Goal: Task Accomplishment & Management: Use online tool/utility

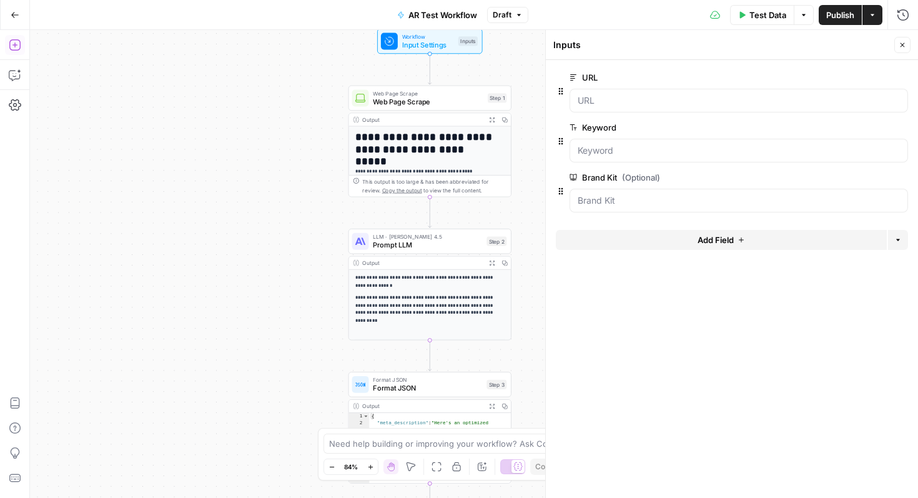
click at [16, 43] on icon "button" at bounding box center [15, 45] width 12 height 12
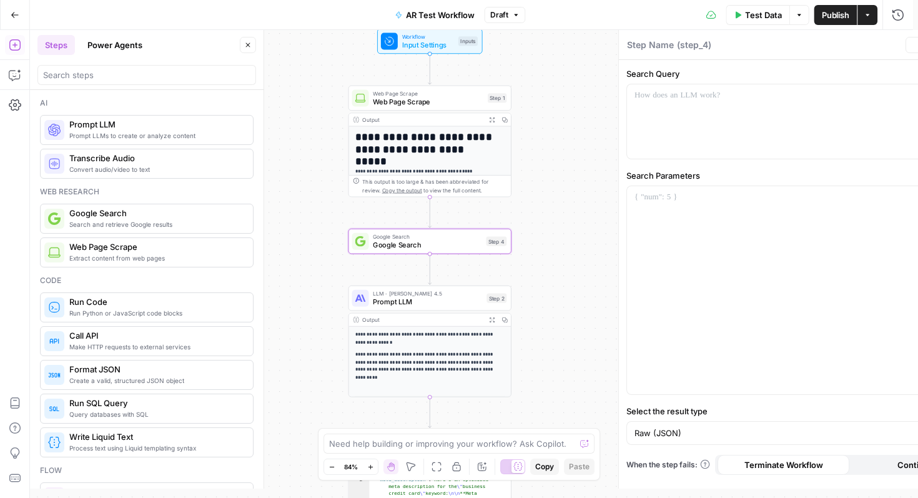
type textarea "Google Search"
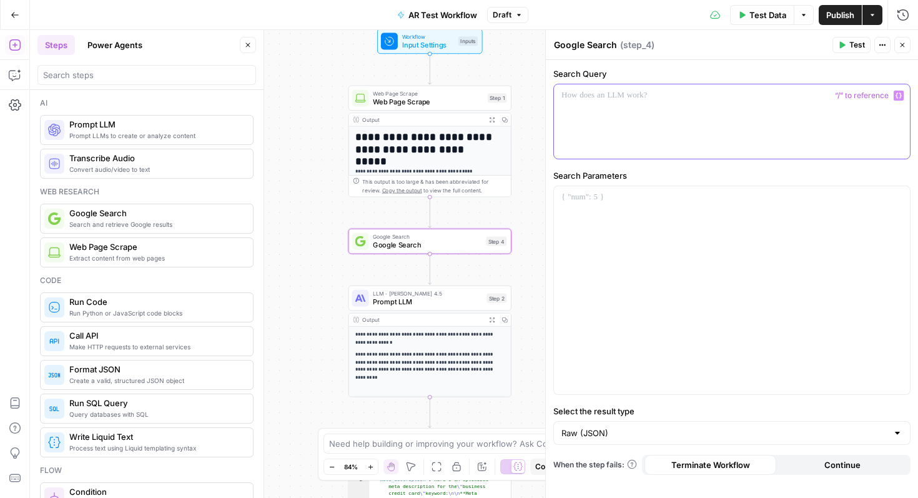
click at [674, 104] on div at bounding box center [732, 121] width 356 height 74
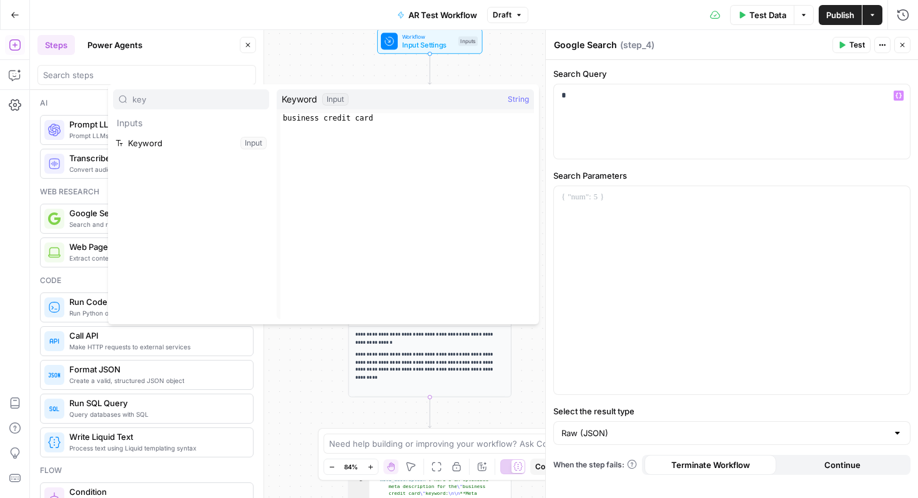
type input "key"
click at [200, 144] on button "Select variable Keyword" at bounding box center [191, 143] width 156 height 20
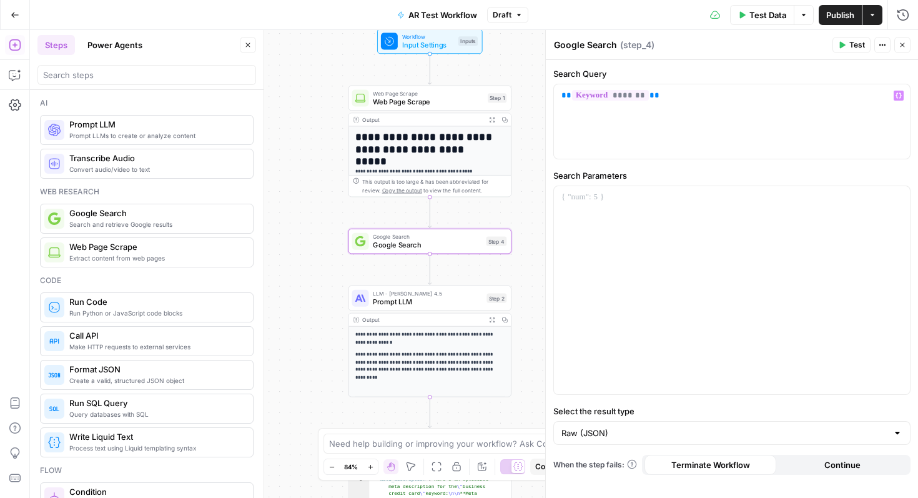
click at [851, 49] on span "Test" at bounding box center [857, 44] width 16 height 11
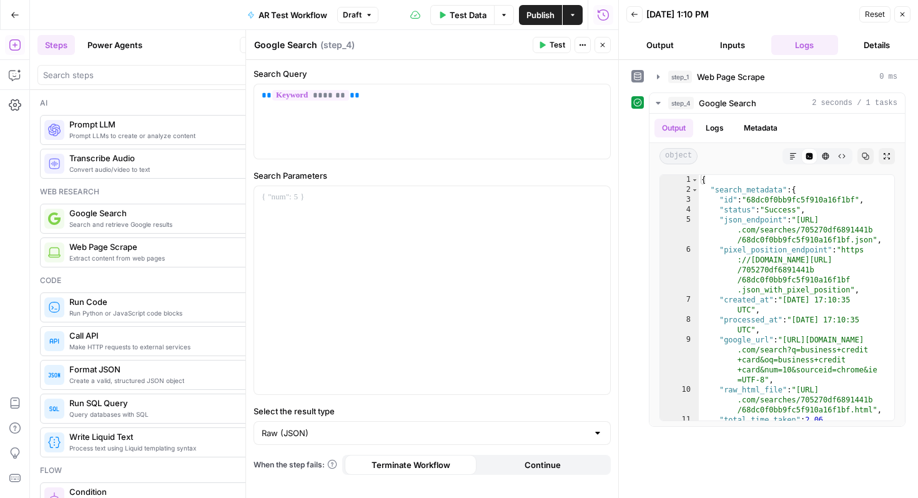
click at [717, 46] on button "Inputs" at bounding box center [732, 45] width 67 height 20
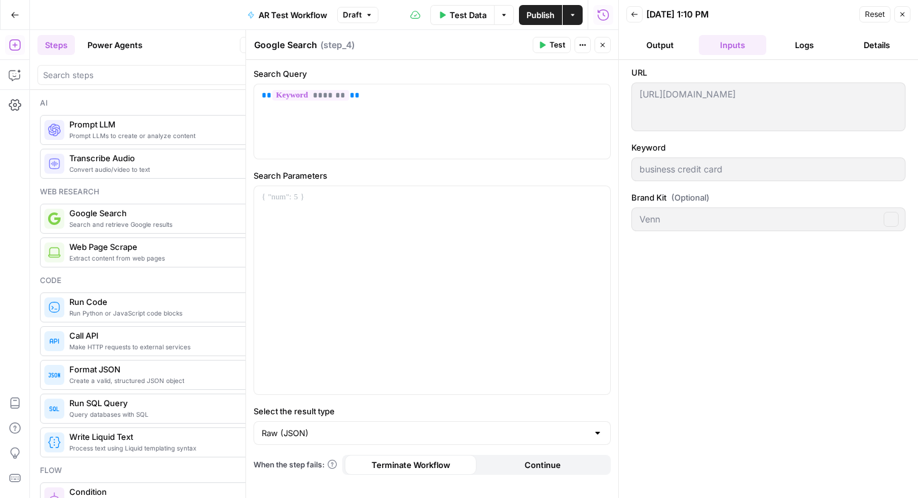
click at [663, 44] on button "Output" at bounding box center [659, 45] width 67 height 20
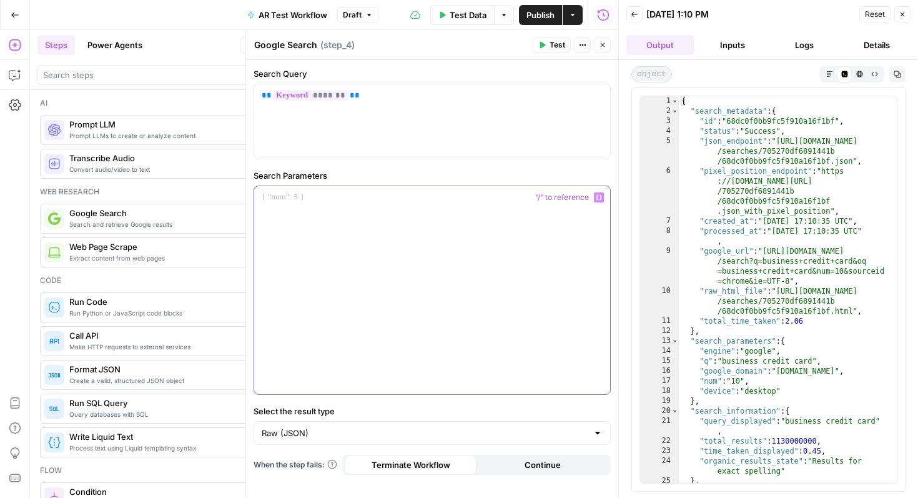
click at [364, 254] on div at bounding box center [432, 290] width 356 height 208
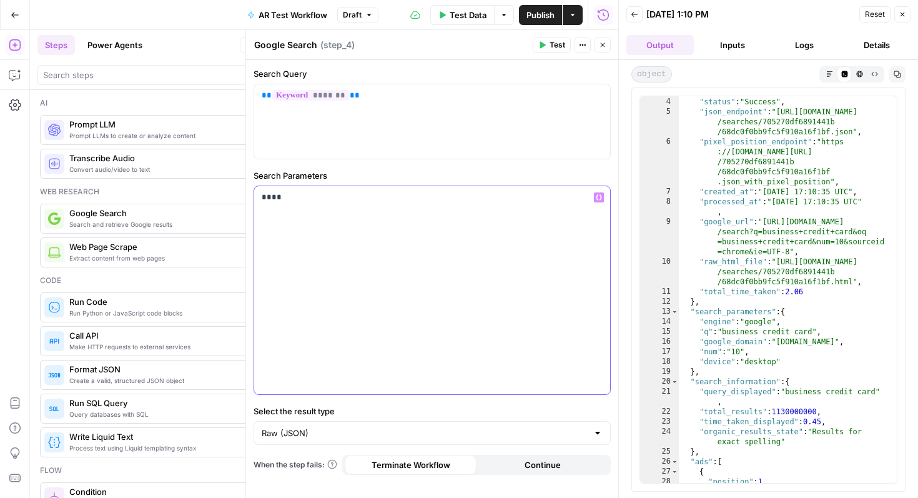
scroll to position [11, 0]
click at [803, 77] on div "object Markdown Code Editor HTML Viewer Raw Output Copy" at bounding box center [768, 74] width 274 height 16
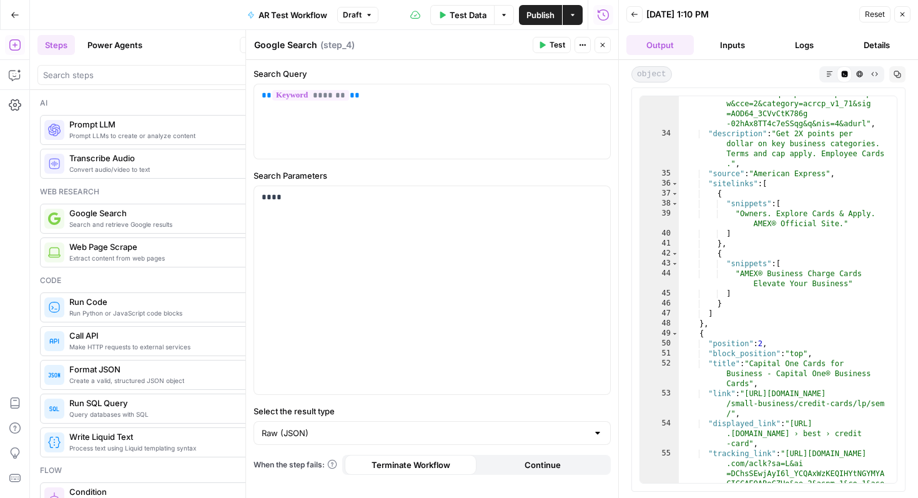
scroll to position [219, 0]
click at [271, 197] on p "****" at bounding box center [432, 197] width 341 height 12
click at [345, 441] on div "Raw (JSON)" at bounding box center [432, 433] width 357 height 24
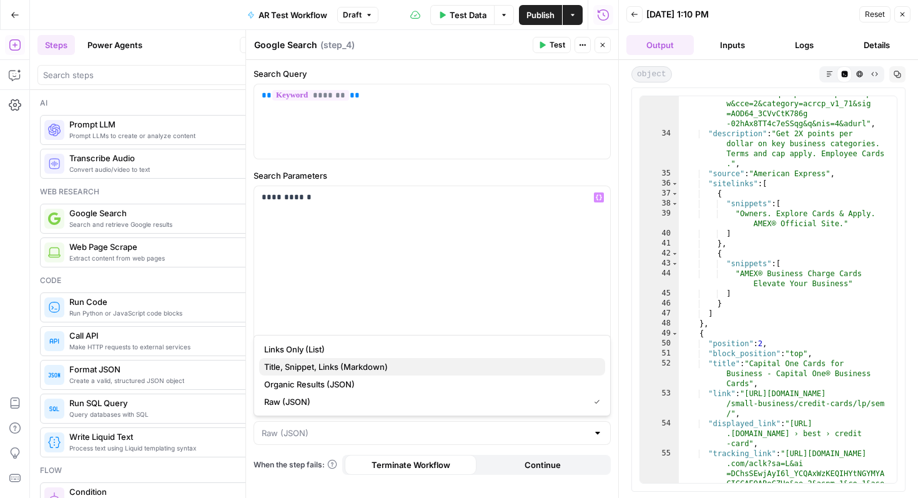
click at [333, 365] on span "Title, Snippet, Links (Markdown)" at bounding box center [429, 366] width 331 height 12
type input "Title, Snippet, Links (Markdown)"
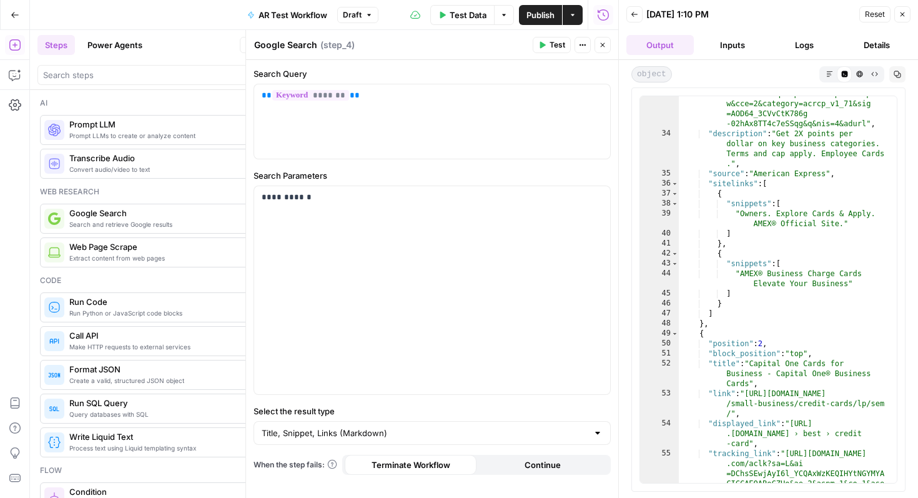
click at [551, 41] on span "Test" at bounding box center [558, 44] width 16 height 11
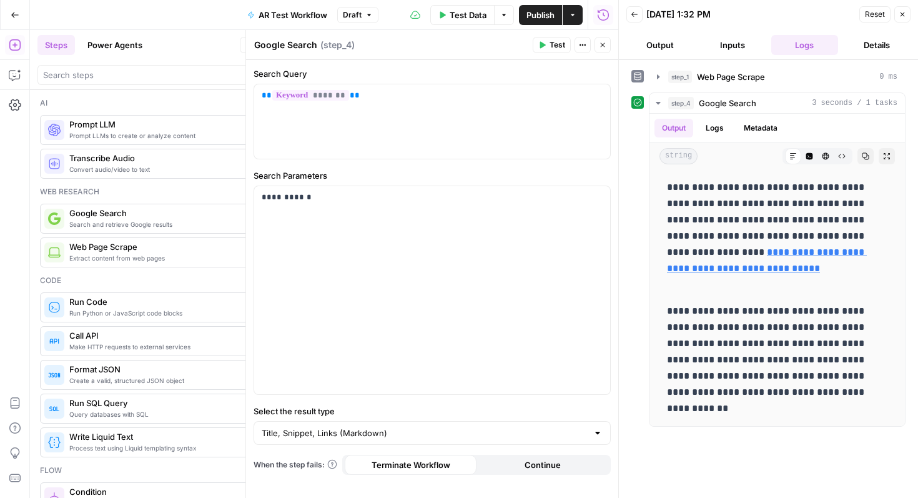
click at [902, 15] on icon "button" at bounding box center [902, 14] width 7 height 7
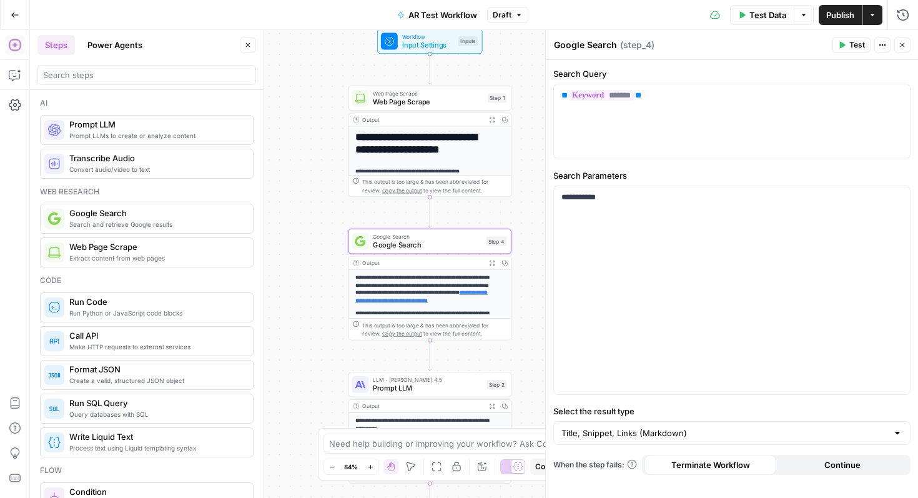
click at [906, 47] on button "Close" at bounding box center [902, 45] width 16 height 16
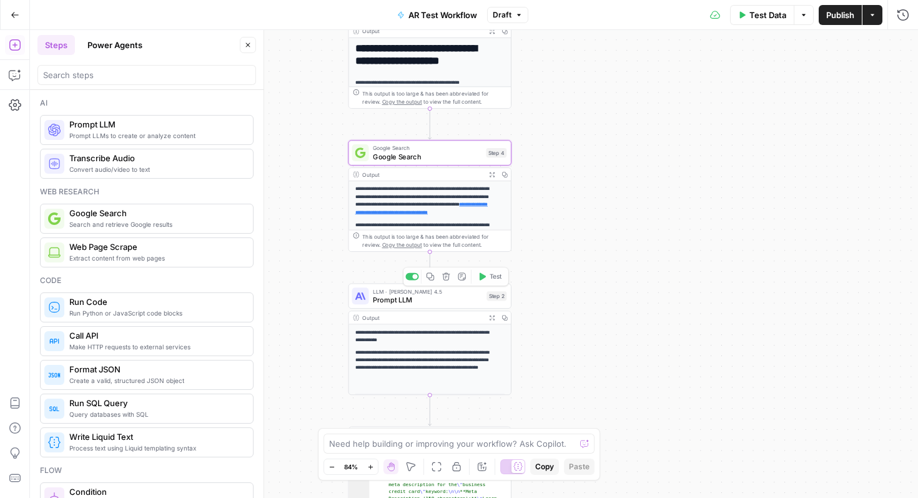
click at [434, 317] on div "Output" at bounding box center [422, 318] width 120 height 8
click at [437, 307] on div "LLM · [PERSON_NAME] 4.5 Prompt LLM Step 2 Copy step Delete step Add Note Test" at bounding box center [430, 296] width 163 height 25
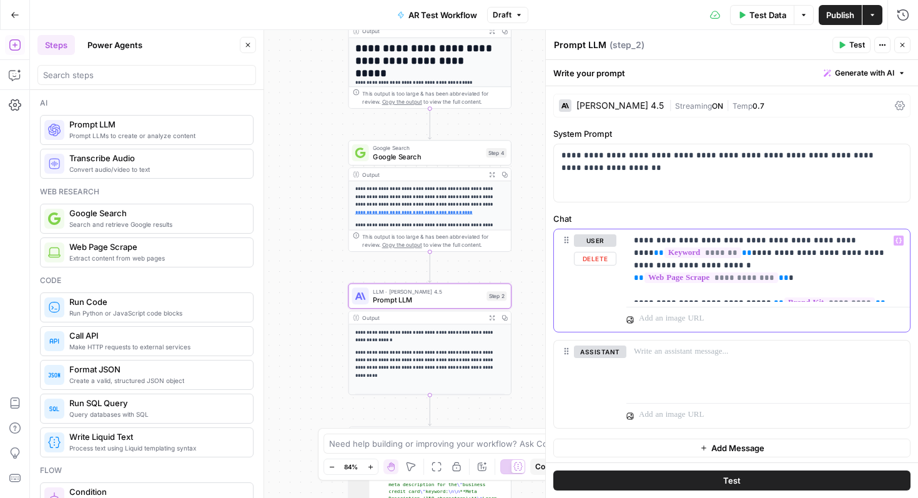
click at [882, 290] on p "**********" at bounding box center [763, 265] width 259 height 62
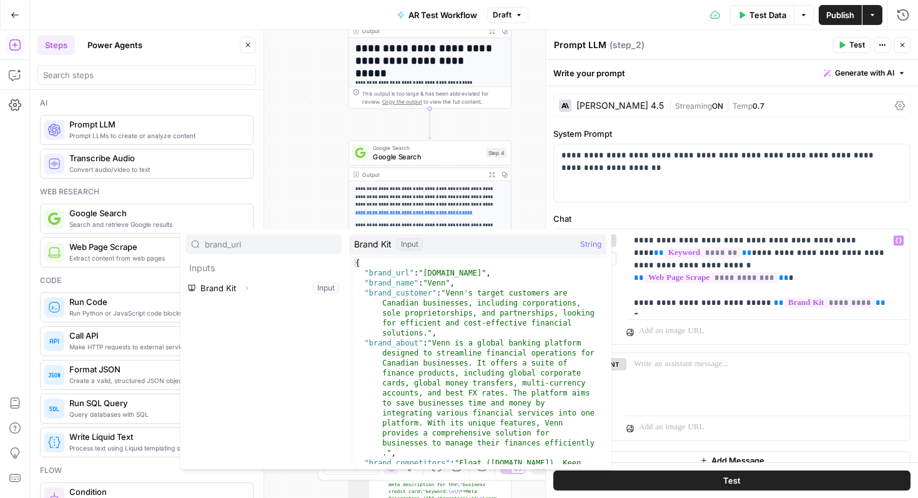
type input "brand_url"
click at [684, 309] on p "**********" at bounding box center [763, 271] width 259 height 75
type input "brand"
type textarea "**********"
drag, startPoint x: 412, startPoint y: 274, endPoint x: 367, endPoint y: 270, distance: 45.1
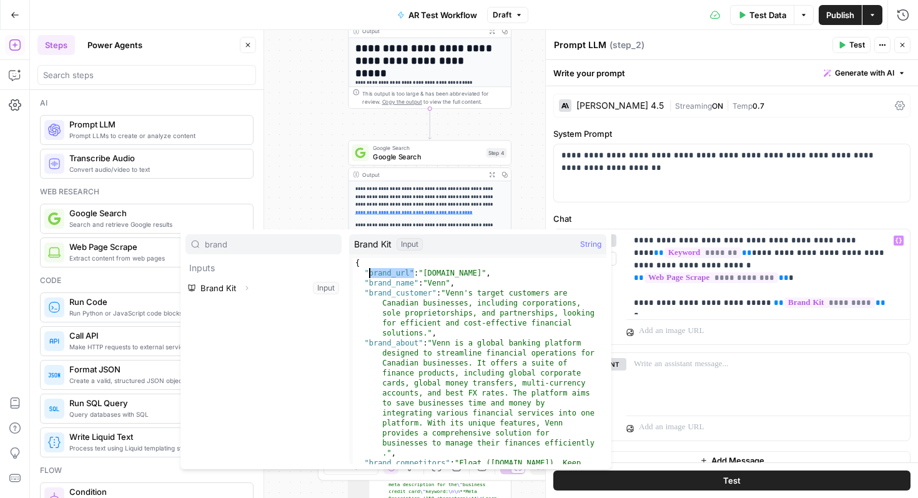
click at [367, 270] on div "{ "brand_url" : "[DOMAIN_NAME]" , "brand_name" : "Venn" , "brand_customer" : "V…" at bounding box center [475, 386] width 244 height 256
click at [264, 245] on input "brand" at bounding box center [270, 244] width 131 height 12
paste input "brand_url""
paste input "text"
type input "brandbrand_url""
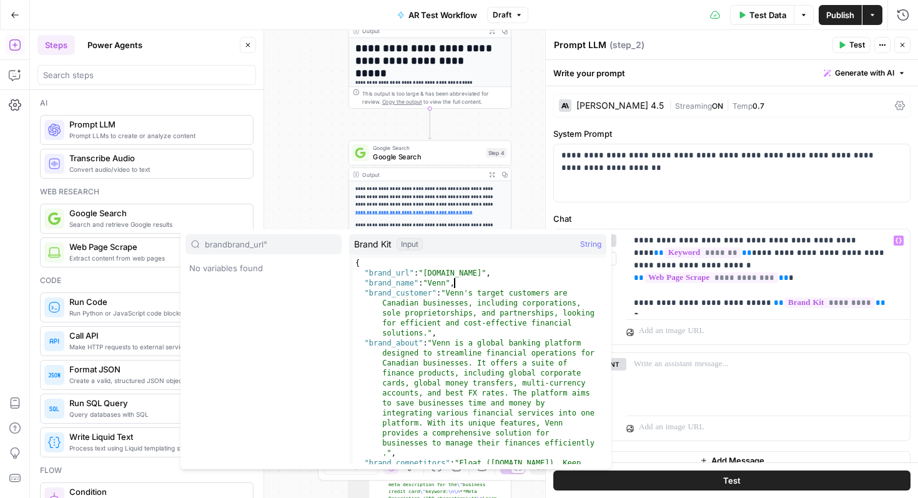
click at [455, 287] on div "{ "brand_url" : "[DOMAIN_NAME]" , "brand_name" : "Venn" , "brand_customer" : "V…" at bounding box center [475, 386] width 244 height 256
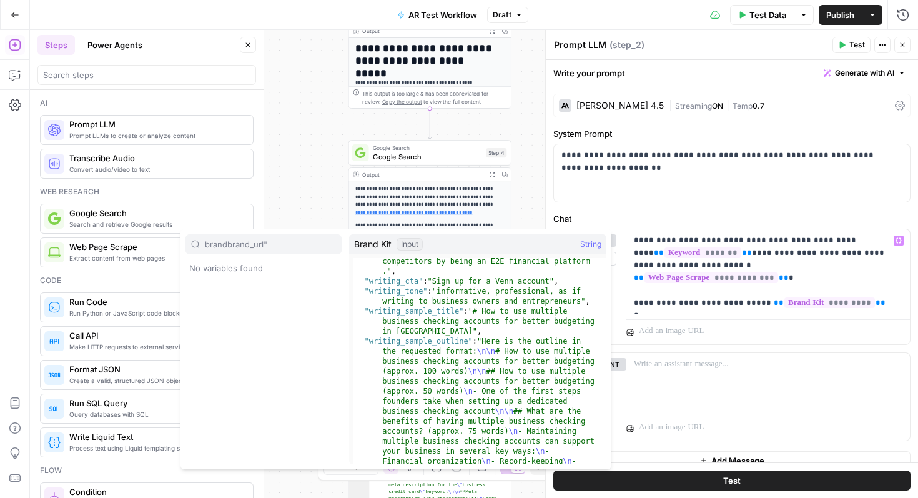
scroll to position [963, 0]
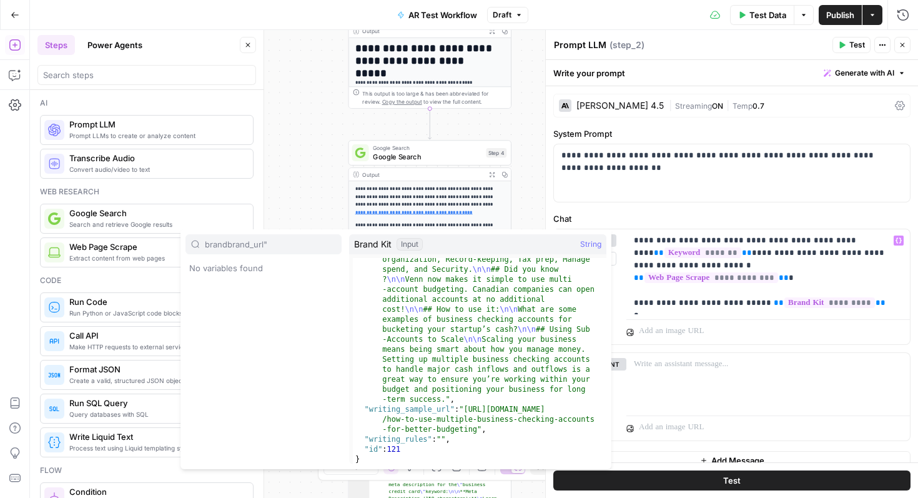
drag, startPoint x: 399, startPoint y: 450, endPoint x: 450, endPoint y: 449, distance: 51.2
click at [430, 450] on div ""writing_sample_body" : "## How to use multiple business checking accounts for …" at bounding box center [475, 392] width 244 height 456
drag, startPoint x: 461, startPoint y: 444, endPoint x: 450, endPoint y: 425, distance: 21.9
click at [458, 443] on div ""writing_sample_body" : "## How to use multiple business checking accounts for …" at bounding box center [475, 392] width 244 height 456
type textarea "**********"
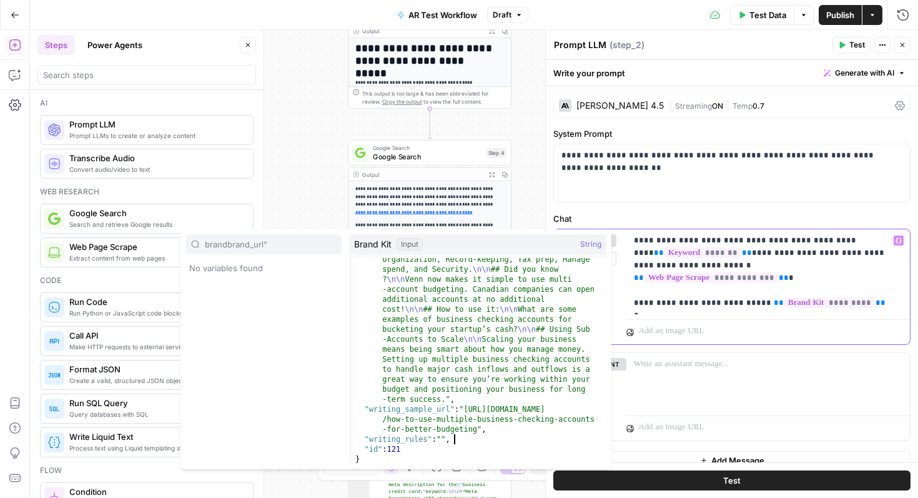
click at [645, 308] on p "**********" at bounding box center [763, 271] width 259 height 75
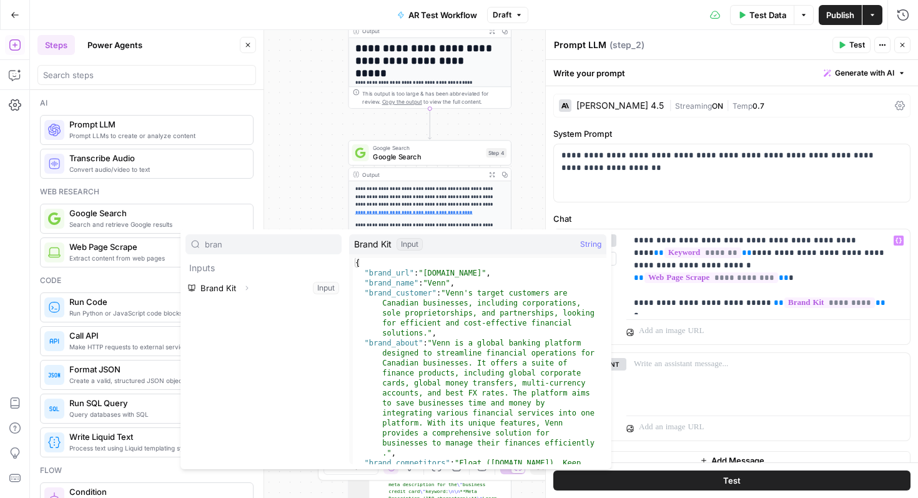
type input "bran"
click at [254, 287] on button "Select variable Brand Kit" at bounding box center [264, 288] width 156 height 20
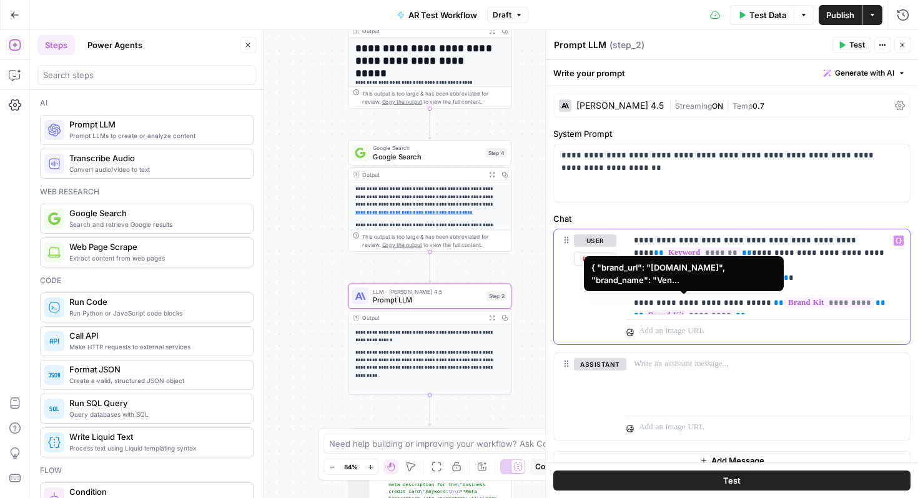
click at [699, 310] on span "*********" at bounding box center [690, 315] width 91 height 11
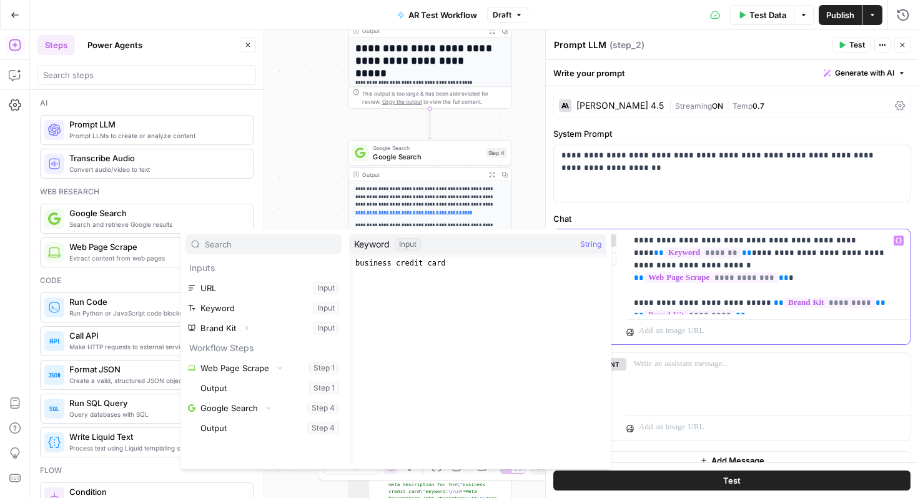
click at [759, 314] on div "**********" at bounding box center [768, 271] width 284 height 85
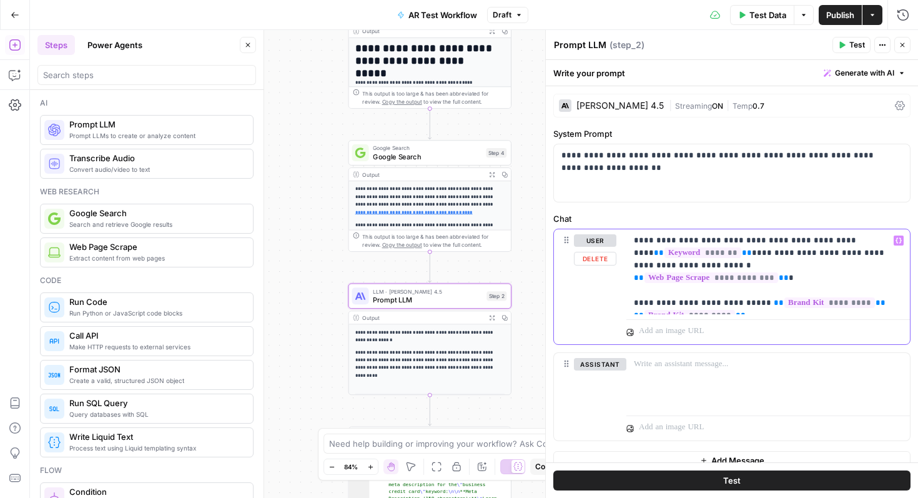
drag, startPoint x: 756, startPoint y: 305, endPoint x: 619, endPoint y: 305, distance: 137.4
click at [619, 305] on div "**********" at bounding box center [732, 286] width 356 height 115
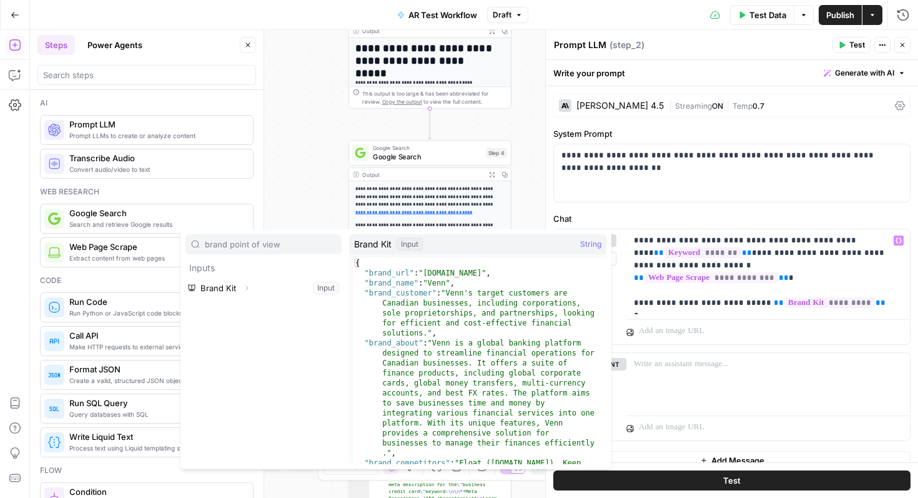
type input "brand point of view"
click at [274, 290] on button "Select variable Brand Kit" at bounding box center [264, 288] width 156 height 20
type input "brand"
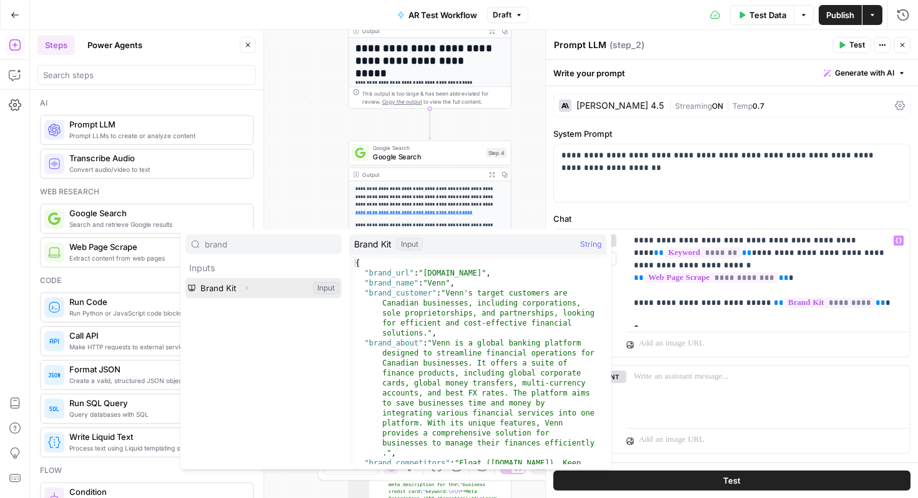
click at [222, 295] on button "Select variable Brand Kit" at bounding box center [264, 288] width 156 height 20
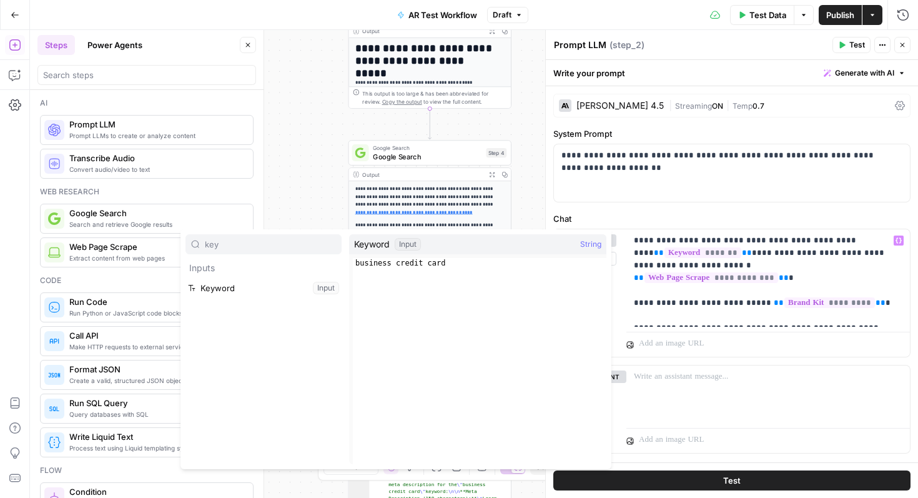
type input "key"
click at [248, 290] on button "Select variable Keyword" at bounding box center [264, 288] width 156 height 20
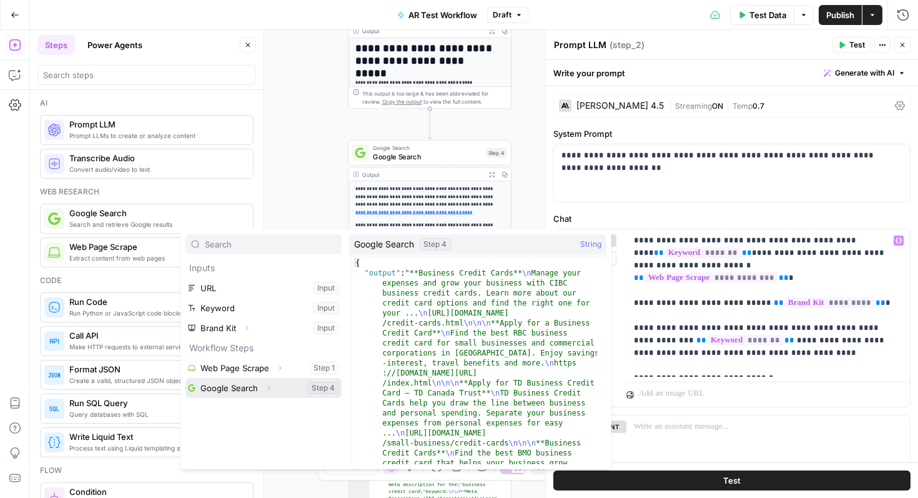
click at [250, 392] on button "Select variable Google Search" at bounding box center [264, 388] width 156 height 20
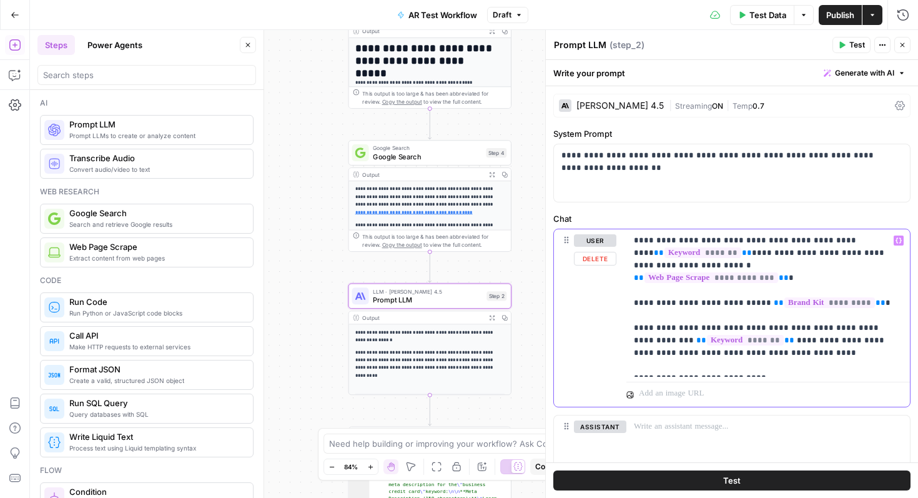
click at [751, 367] on p "**********" at bounding box center [763, 302] width 259 height 137
click at [894, 364] on div "**********" at bounding box center [768, 302] width 284 height 147
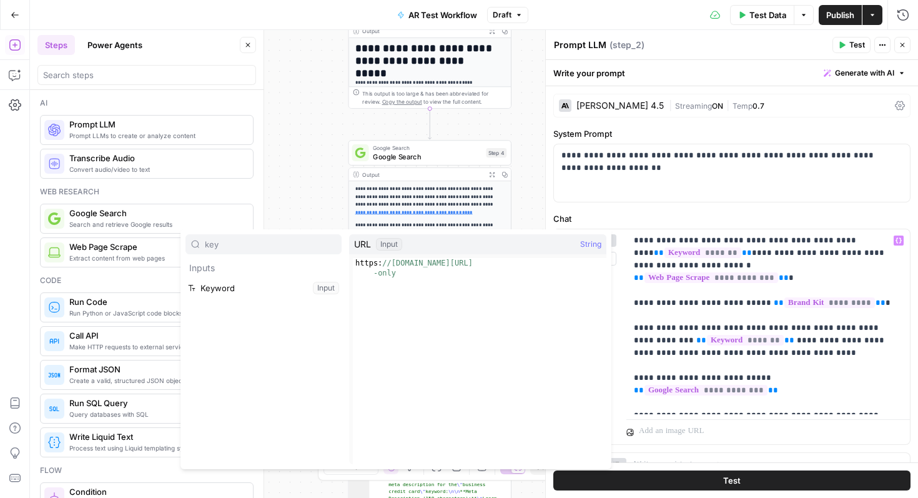
type input "key"
click at [299, 292] on button "Select variable Keyword" at bounding box center [264, 288] width 156 height 20
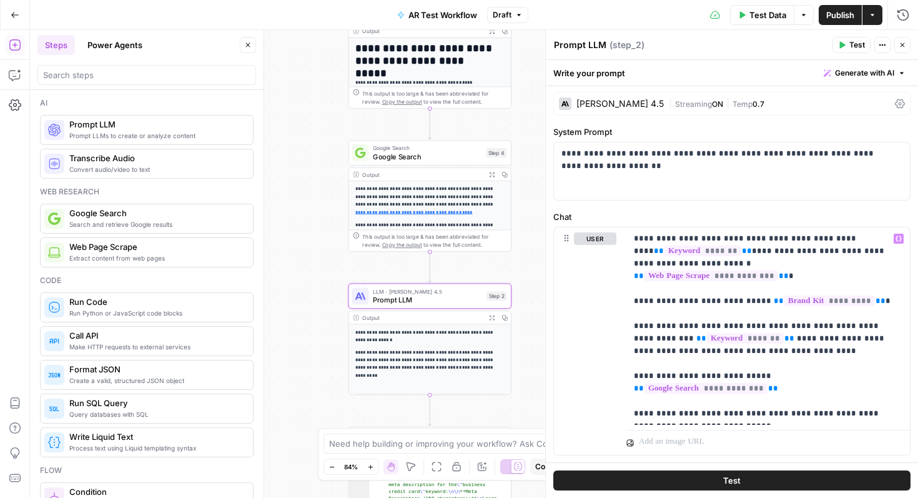
scroll to position [2, 0]
click at [759, 483] on button "Test" at bounding box center [731, 480] width 357 height 20
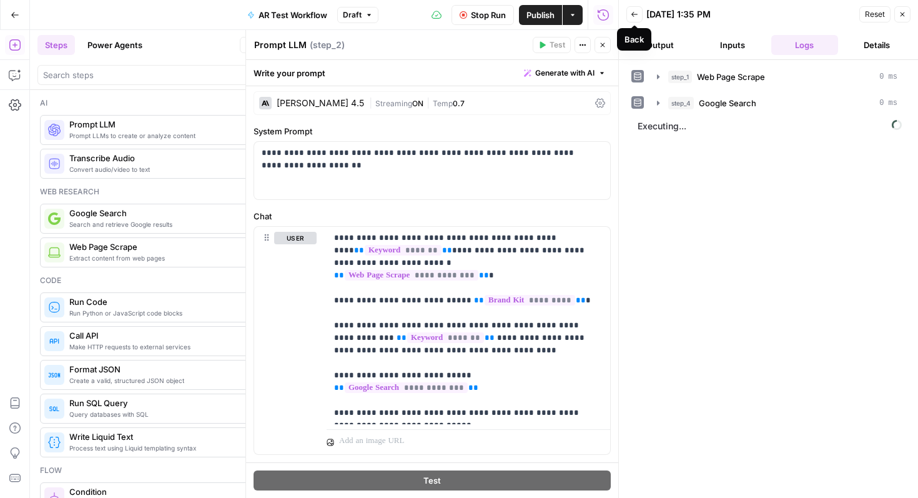
click at [676, 42] on button "Output" at bounding box center [659, 45] width 67 height 20
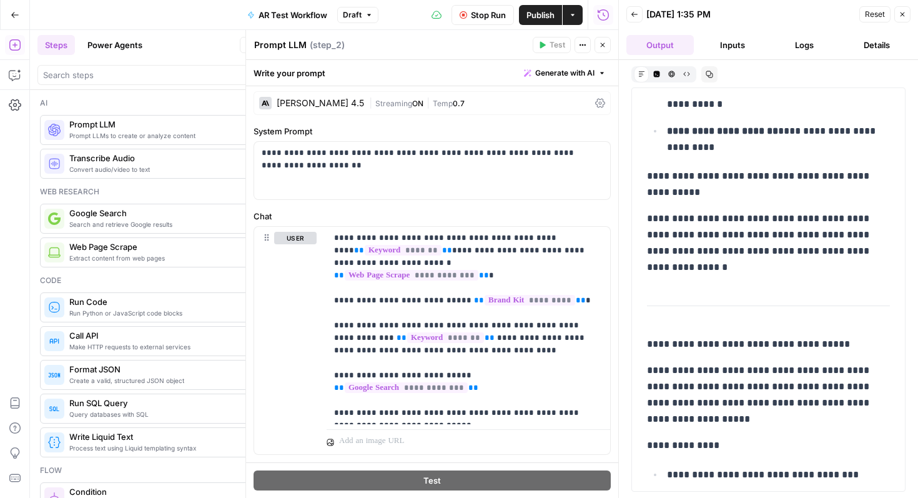
scroll to position [282, 0]
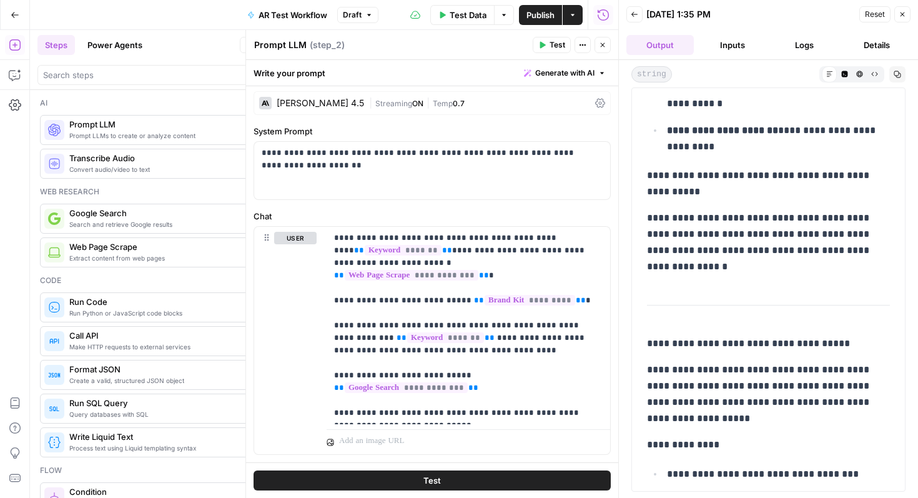
click at [901, 16] on icon "button" at bounding box center [903, 14] width 4 height 4
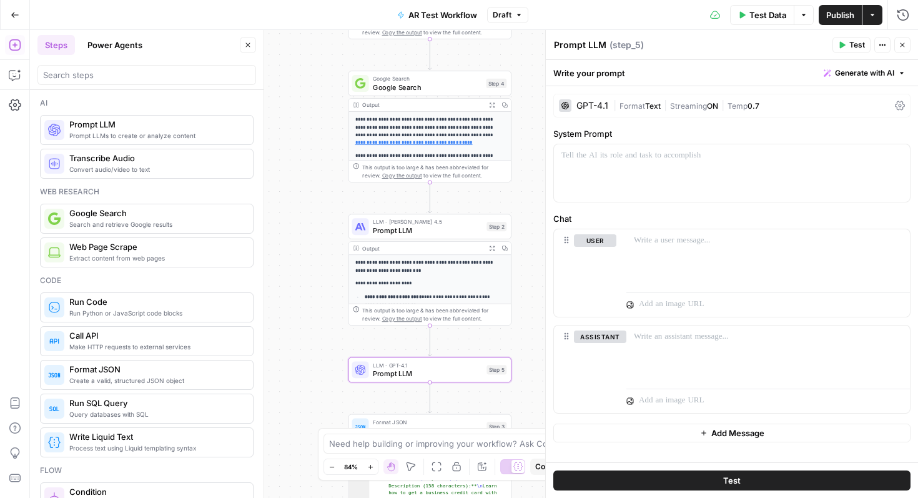
scroll to position [225, 0]
click at [709, 167] on div at bounding box center [732, 172] width 356 height 57
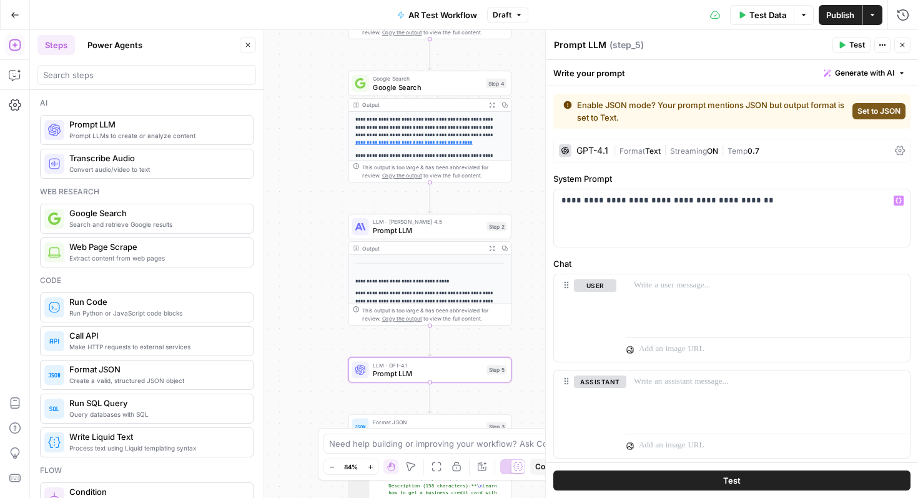
click at [874, 112] on span "Set to JSON" at bounding box center [879, 111] width 43 height 11
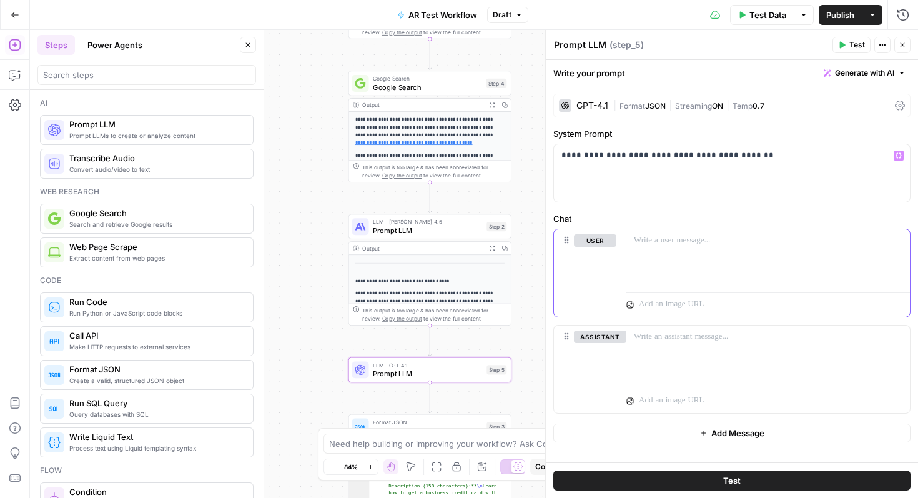
click at [737, 257] on div at bounding box center [768, 257] width 284 height 57
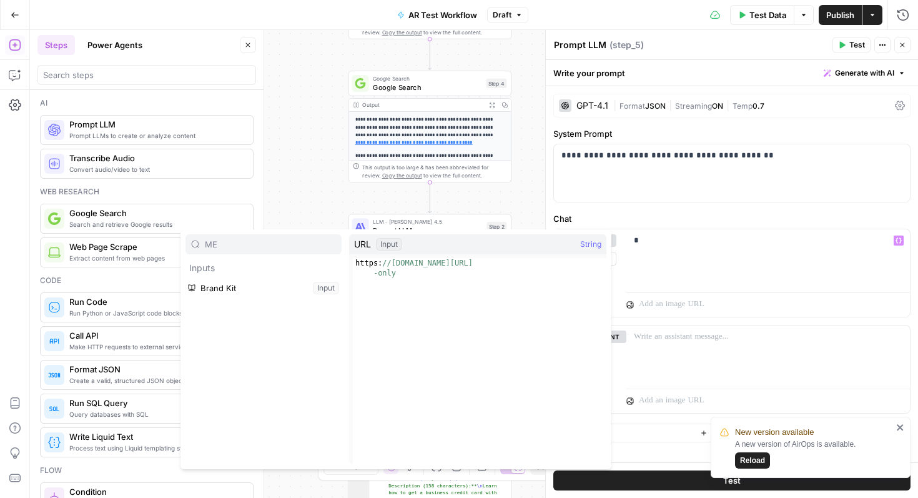
type input "M"
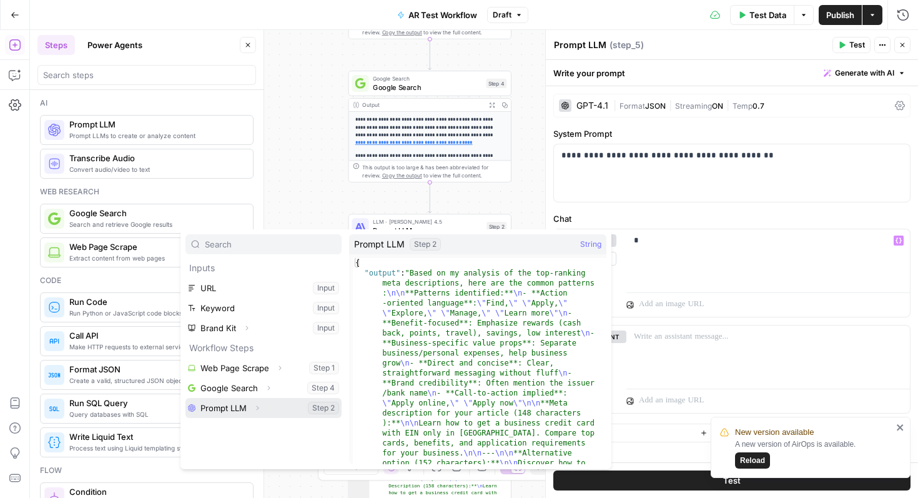
click at [225, 407] on button "Select variable Prompt LLM" at bounding box center [264, 408] width 156 height 20
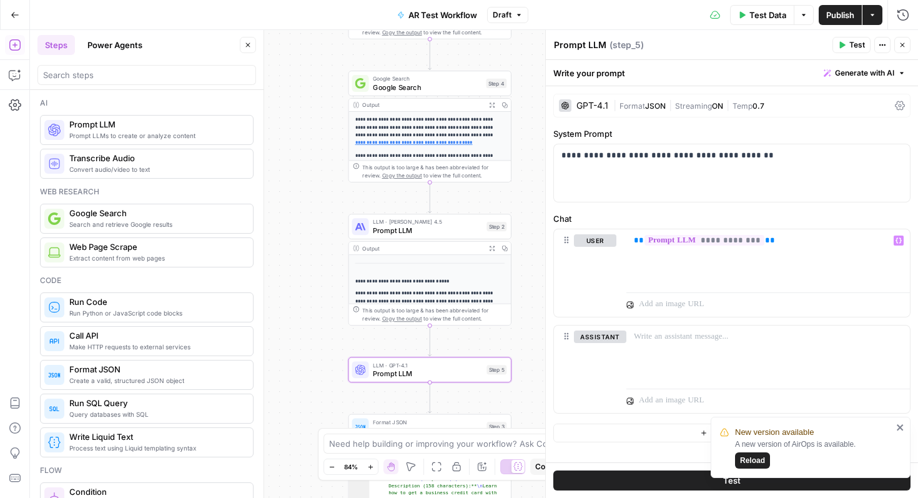
click at [692, 481] on button "Test" at bounding box center [731, 480] width 357 height 20
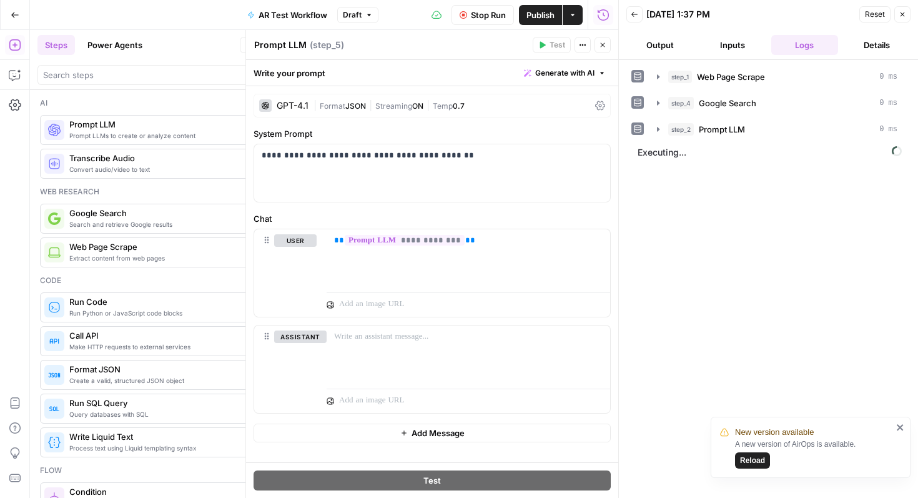
click at [900, 428] on icon "close" at bounding box center [900, 427] width 9 height 10
click at [653, 48] on button "Output" at bounding box center [659, 45] width 67 height 20
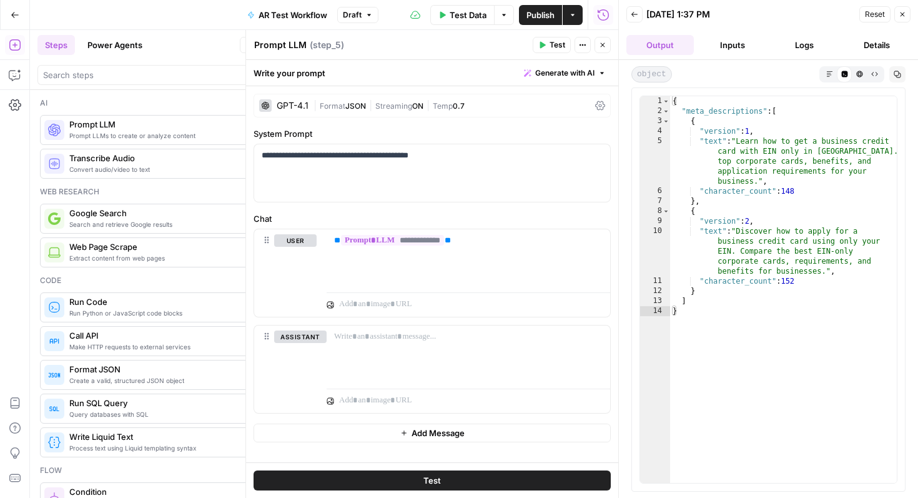
click at [604, 45] on icon "button" at bounding box center [602, 44] width 7 height 7
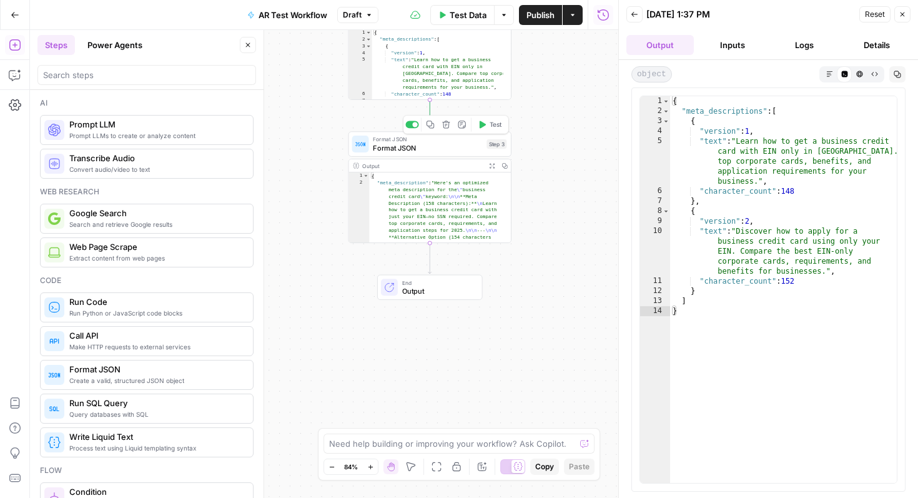
click at [446, 148] on span "Format JSON" at bounding box center [427, 147] width 109 height 11
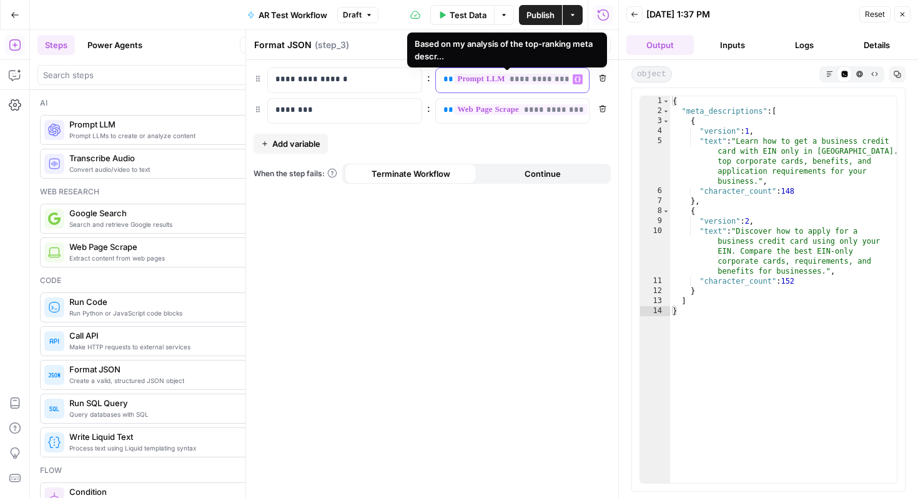
click at [555, 77] on span "**********" at bounding box center [514, 79] width 120 height 11
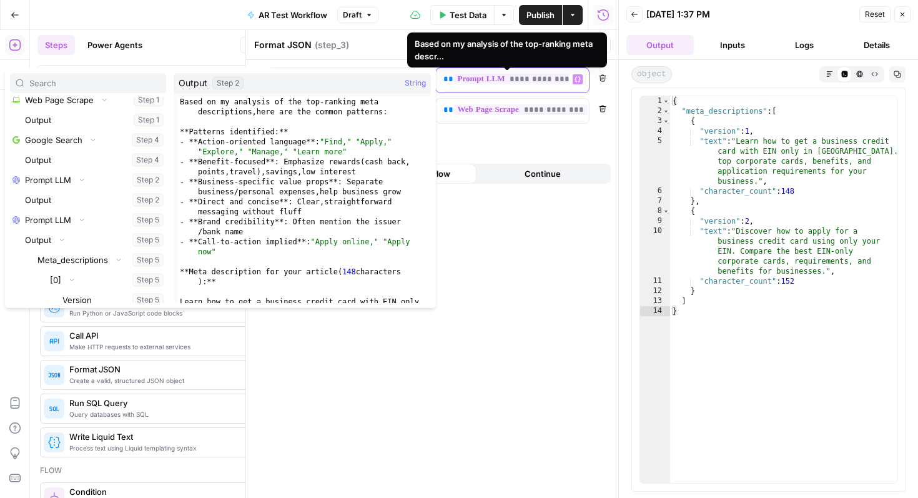
click at [563, 78] on span "**********" at bounding box center [514, 79] width 120 height 11
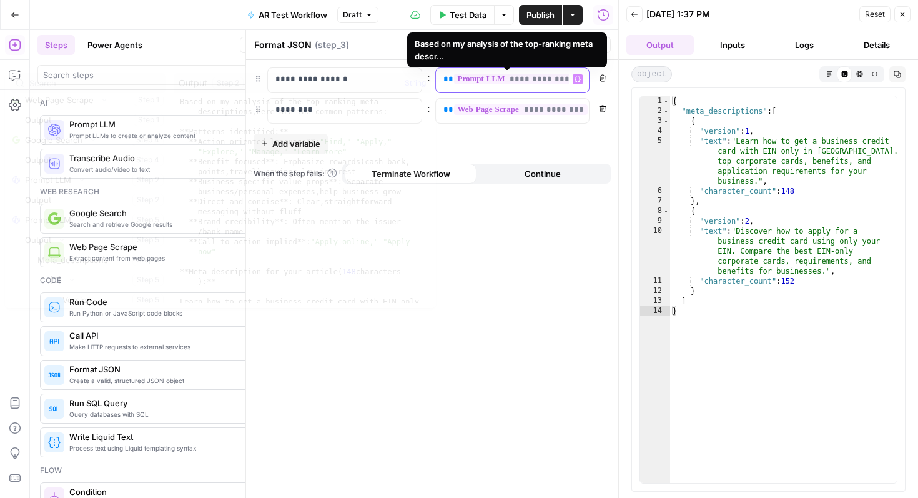
click at [563, 78] on span "**********" at bounding box center [514, 79] width 120 height 11
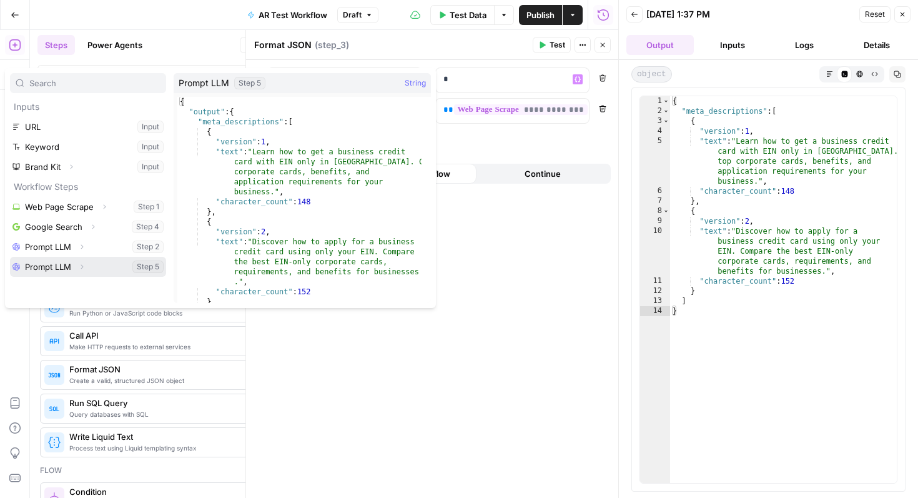
click at [62, 269] on button "Select variable Prompt LLM" at bounding box center [88, 267] width 156 height 20
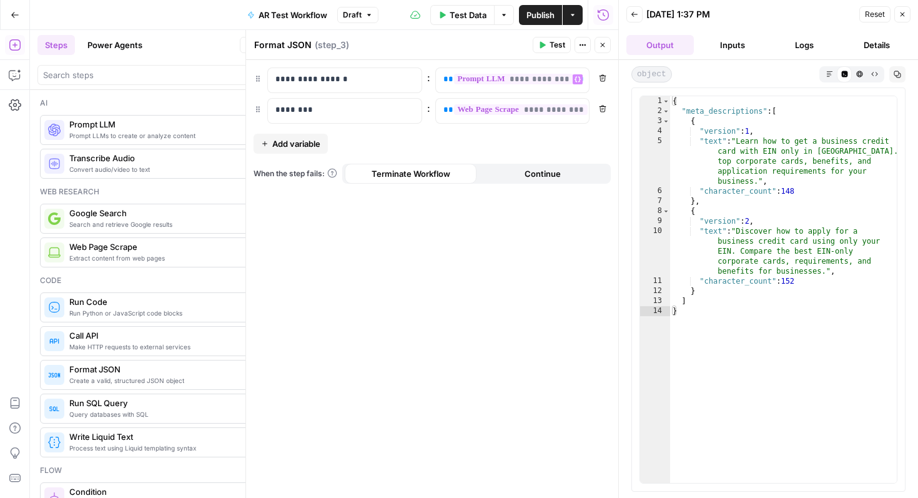
click at [555, 45] on span "Test" at bounding box center [558, 44] width 16 height 11
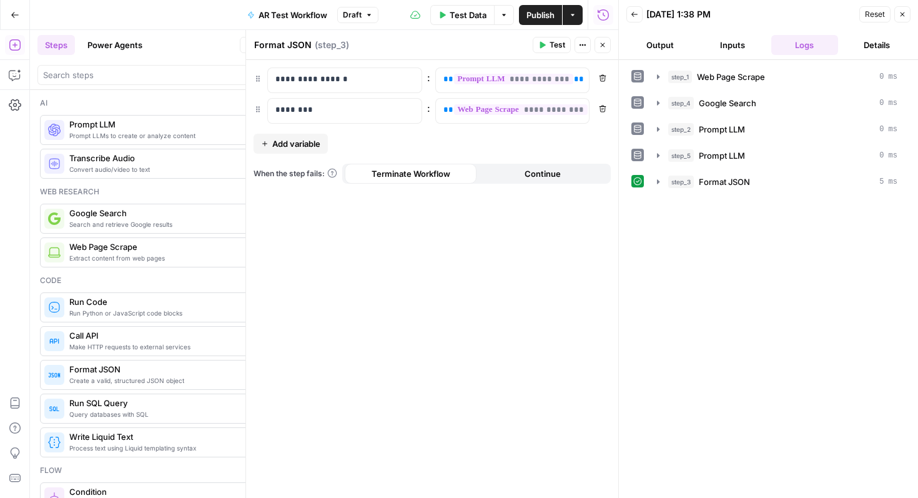
click at [655, 41] on button "Output" at bounding box center [659, 45] width 67 height 20
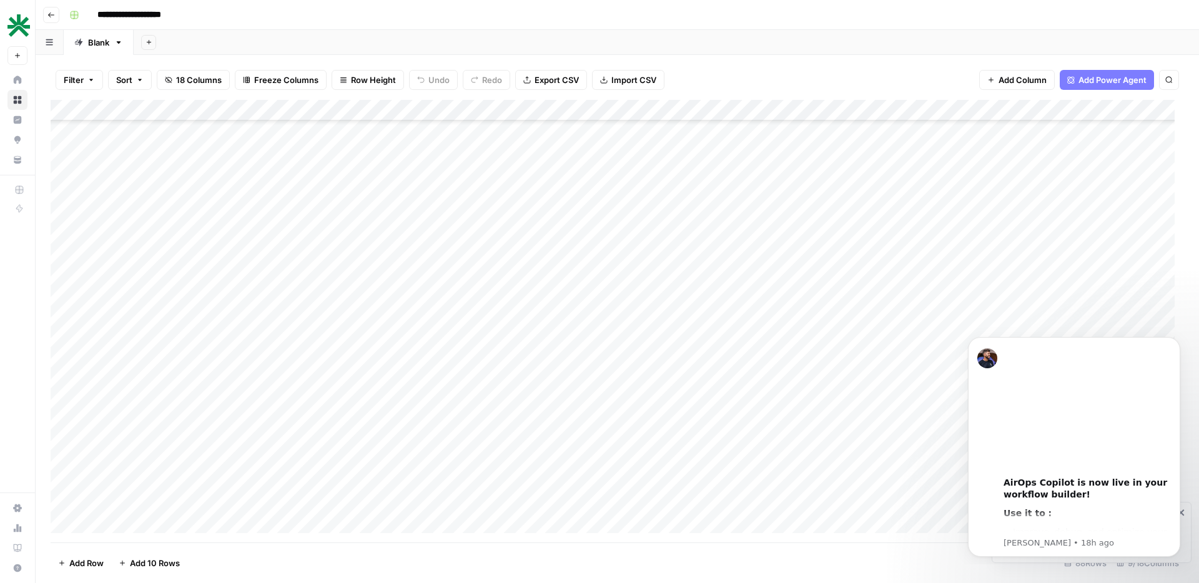
scroll to position [1477, 0]
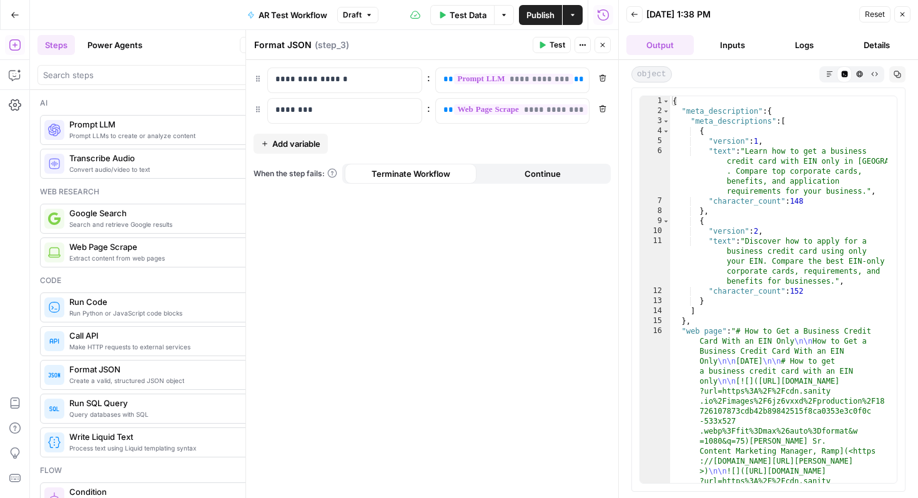
scroll to position [225, 0]
click at [11, 14] on icon "button" at bounding box center [15, 15] width 9 height 9
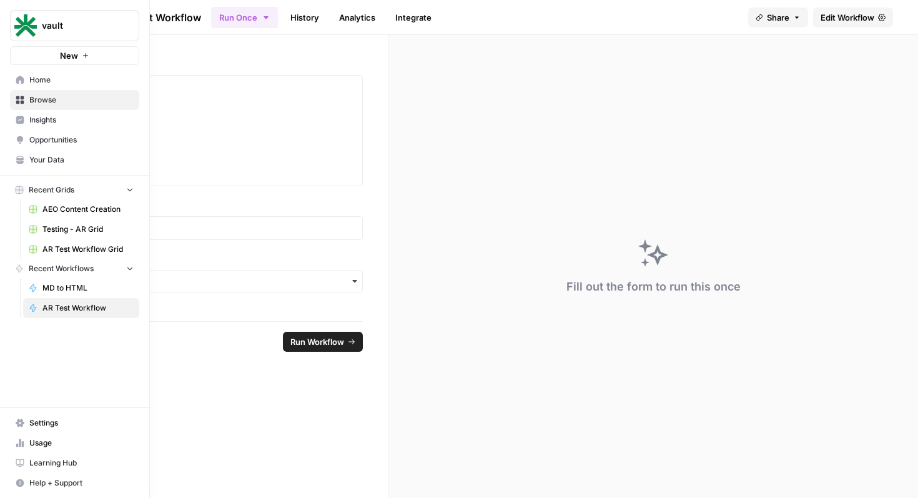
click at [39, 82] on span "Home" at bounding box center [81, 79] width 104 height 11
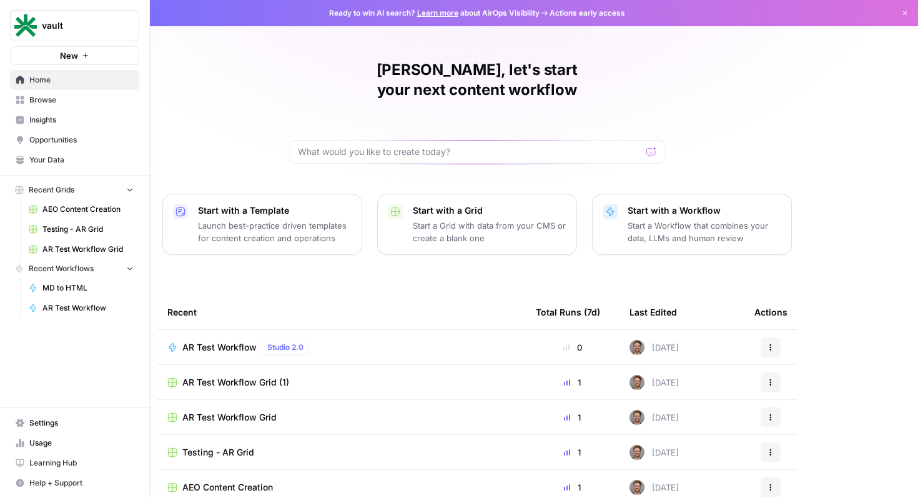
click at [36, 439] on span "Usage" at bounding box center [81, 442] width 104 height 11
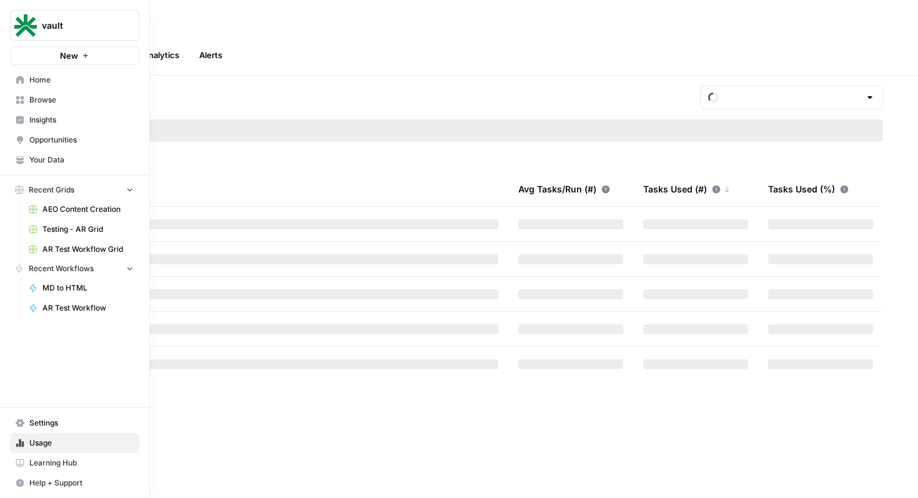
type input "September Included Tasks"
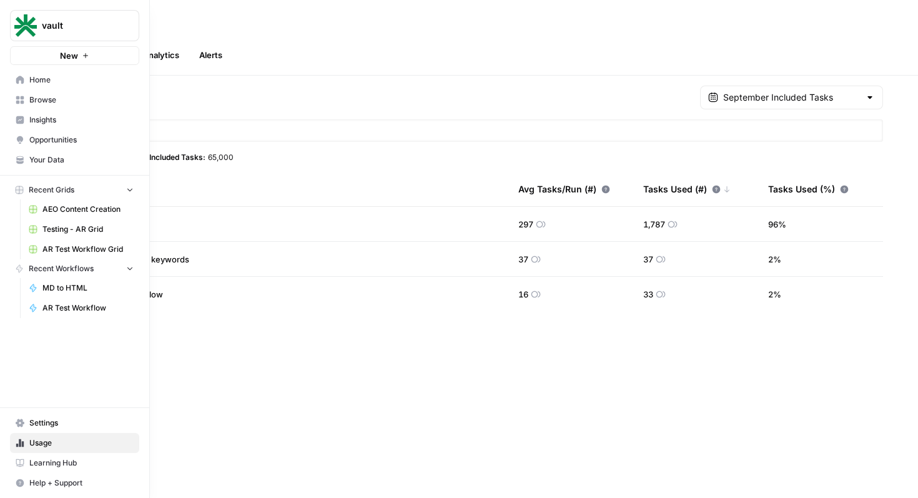
click at [15, 75] on link "Home" at bounding box center [74, 80] width 129 height 20
